Goal: Navigation & Orientation: Find specific page/section

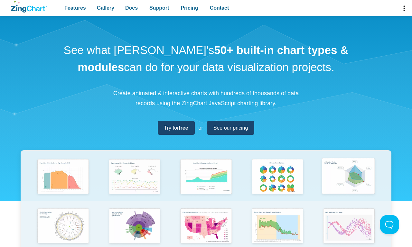
click at [349, 181] on img "App Content" at bounding box center [348, 177] width 59 height 42
click at [313, 157] on link "App Content" at bounding box center [348, 181] width 71 height 49
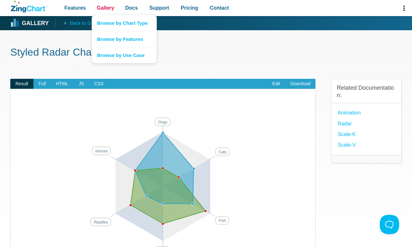
click at [105, 8] on span "Gallery" at bounding box center [105, 8] width 17 height 9
